Goal: Find specific page/section: Find specific page/section

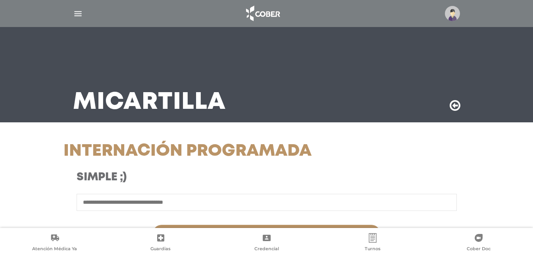
scroll to position [242, 0]
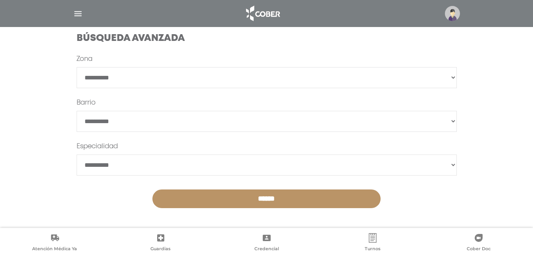
click at [78, 11] on img "button" at bounding box center [78, 14] width 10 height 10
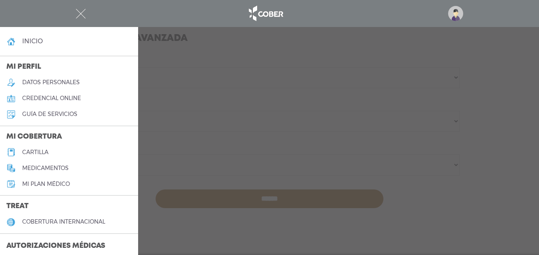
click at [50, 152] on link "cartilla" at bounding box center [69, 152] width 138 height 16
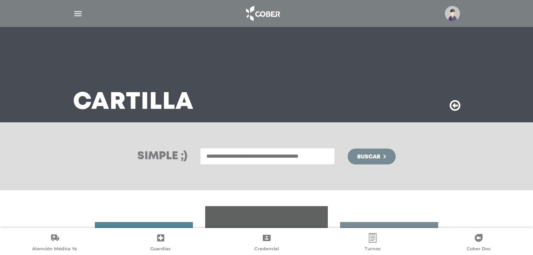
click at [259, 158] on input "text" at bounding box center [267, 156] width 135 height 17
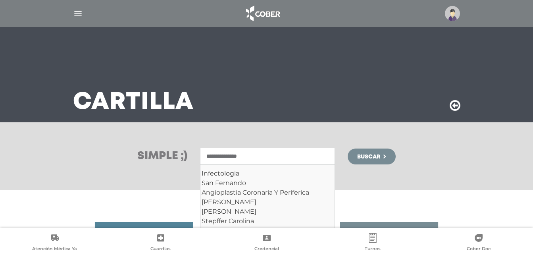
type input "**********"
click at [348, 149] on button "Buscar" at bounding box center [372, 157] width 48 height 16
